Goal: Communication & Community: Participate in discussion

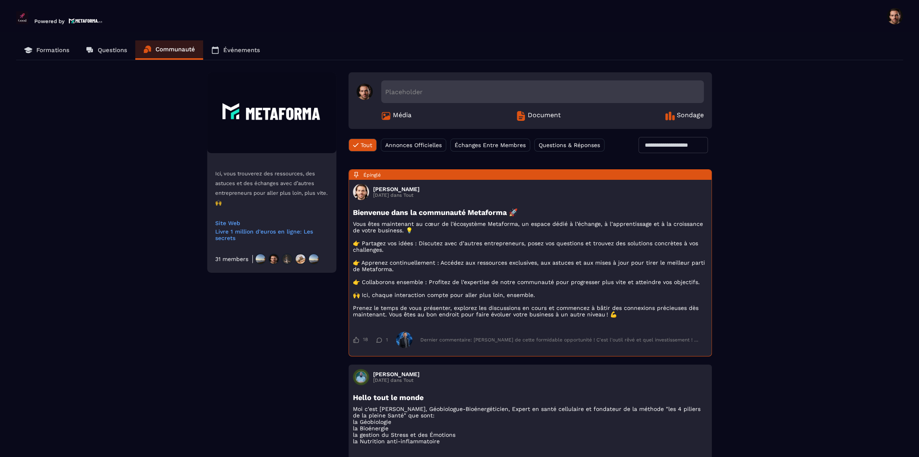
click at [308, 261] on img at bounding box center [313, 258] width 11 height 11
click at [218, 259] on div "31 members" at bounding box center [231, 259] width 33 height 6
click at [671, 143] on input "text" at bounding box center [673, 145] width 69 height 16
click at [665, 141] on input "text" at bounding box center [673, 145] width 69 height 16
click at [656, 145] on input "text" at bounding box center [673, 145] width 69 height 16
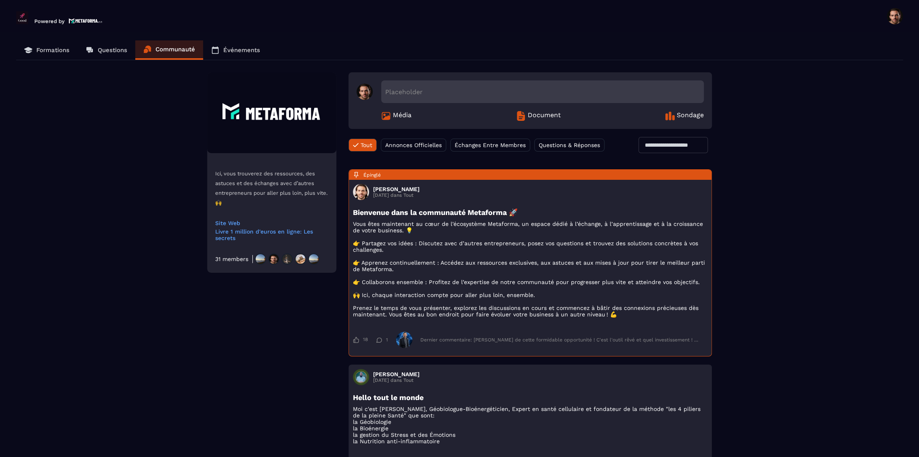
click at [656, 145] on input "text" at bounding box center [673, 145] width 69 height 16
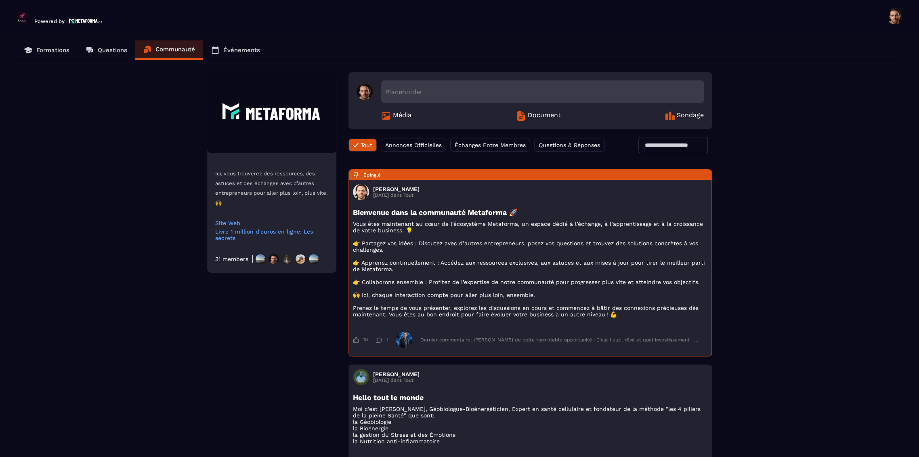
click at [656, 145] on input "text" at bounding box center [673, 145] width 69 height 16
click at [671, 146] on input "text" at bounding box center [673, 145] width 69 height 16
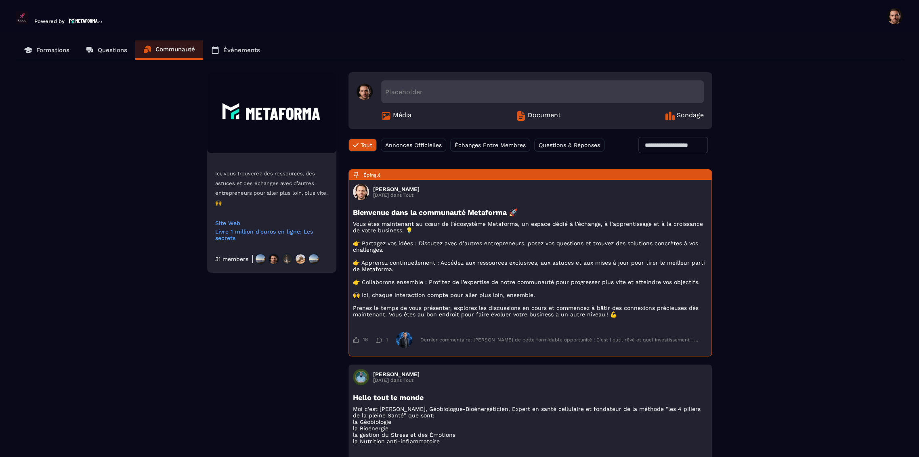
click at [550, 114] on span "Document" at bounding box center [544, 116] width 33 height 10
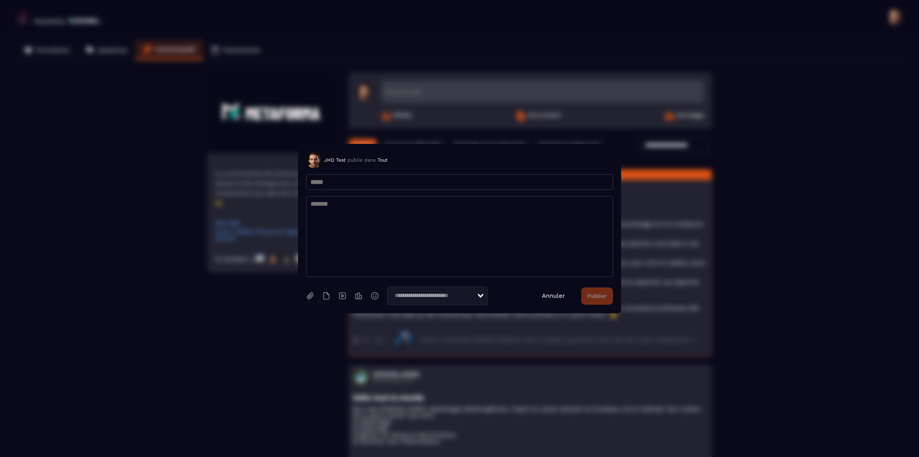
click at [430, 298] on input "Search for option" at bounding box center [434, 295] width 85 height 9
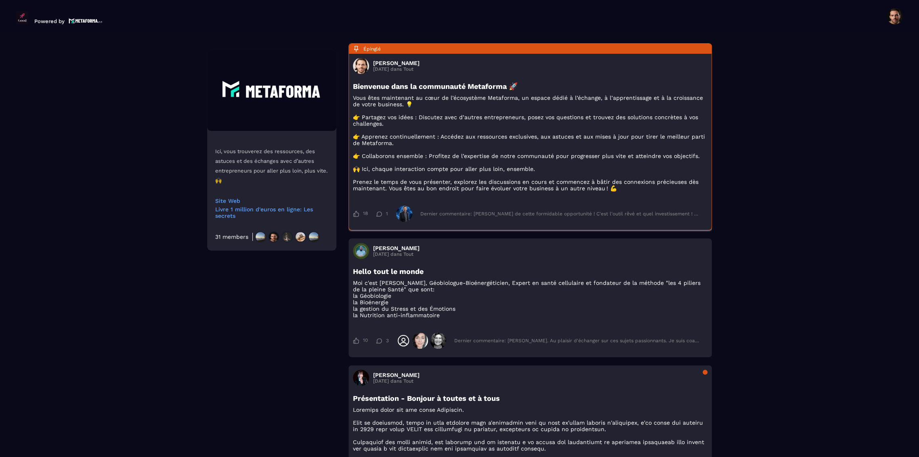
scroll to position [135, 0]
